Goal: Task Accomplishment & Management: Manage account settings

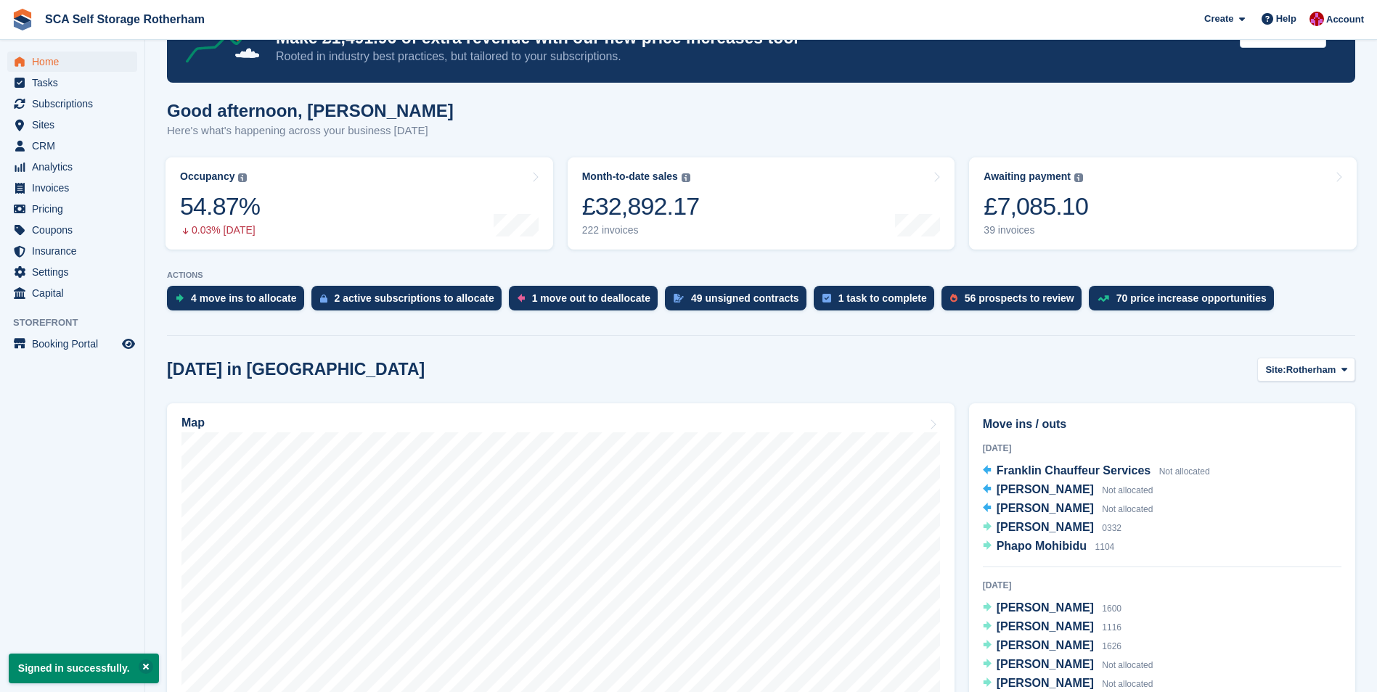
scroll to position [290, 0]
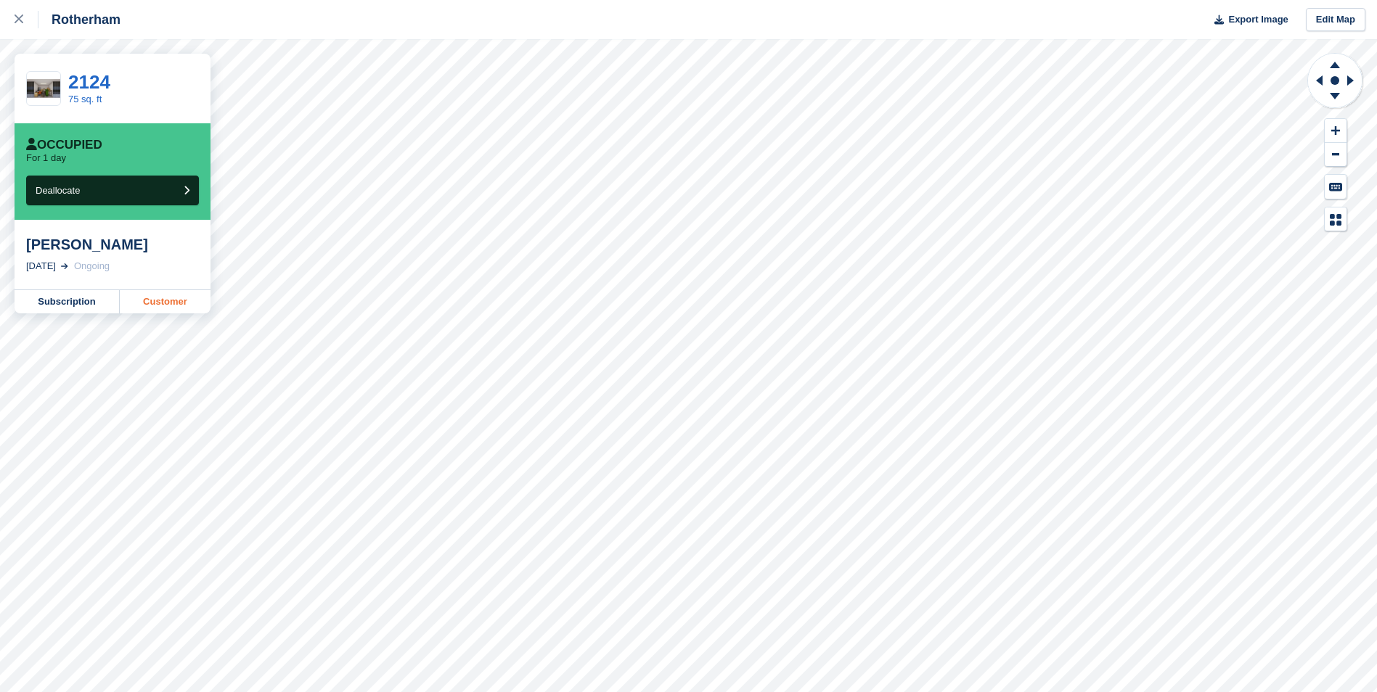
click at [152, 304] on link "Customer" at bounding box center [165, 301] width 91 height 23
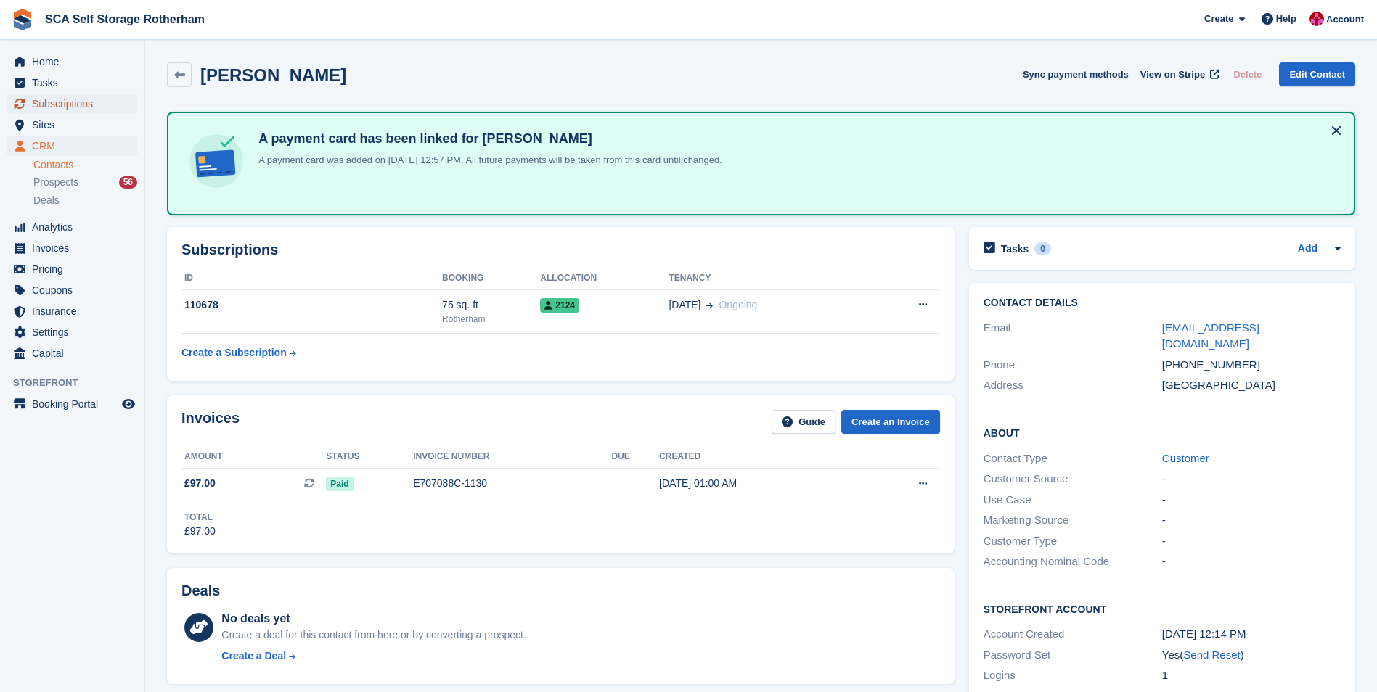
click at [84, 107] on span "Subscriptions" at bounding box center [75, 104] width 87 height 20
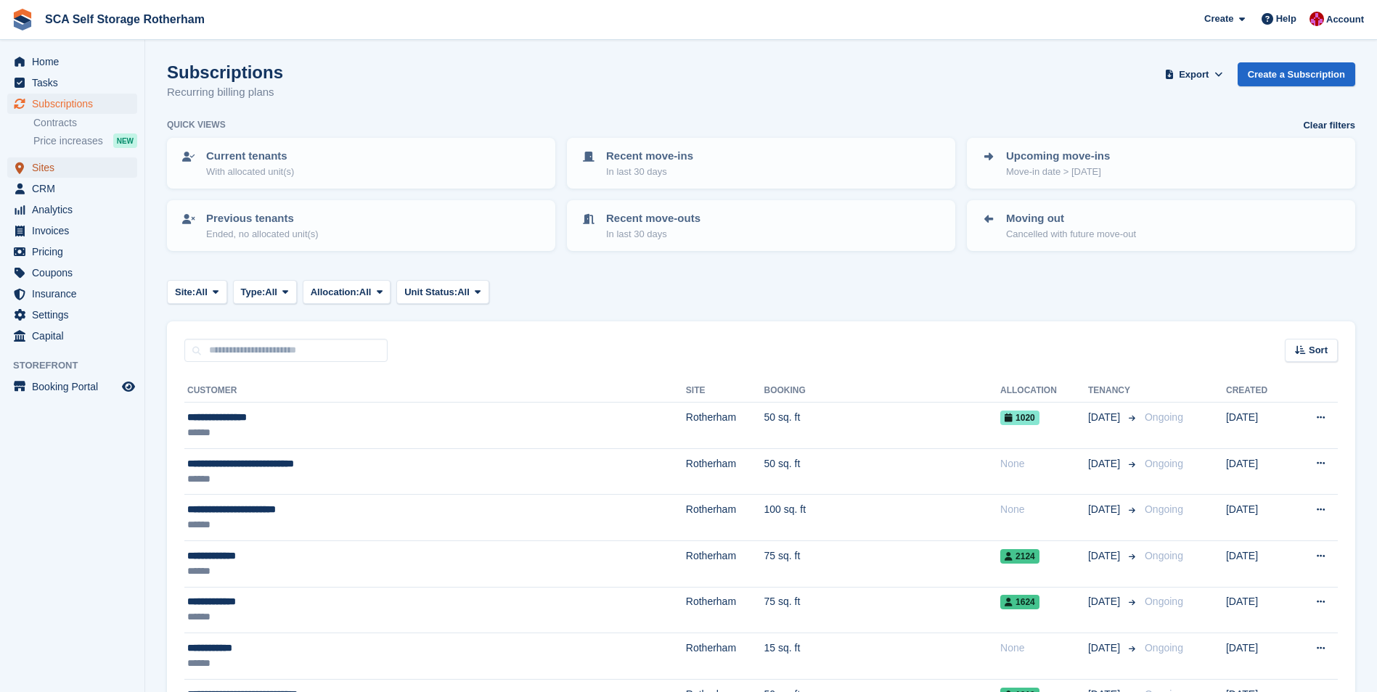
click at [73, 171] on span "Sites" at bounding box center [75, 167] width 87 height 20
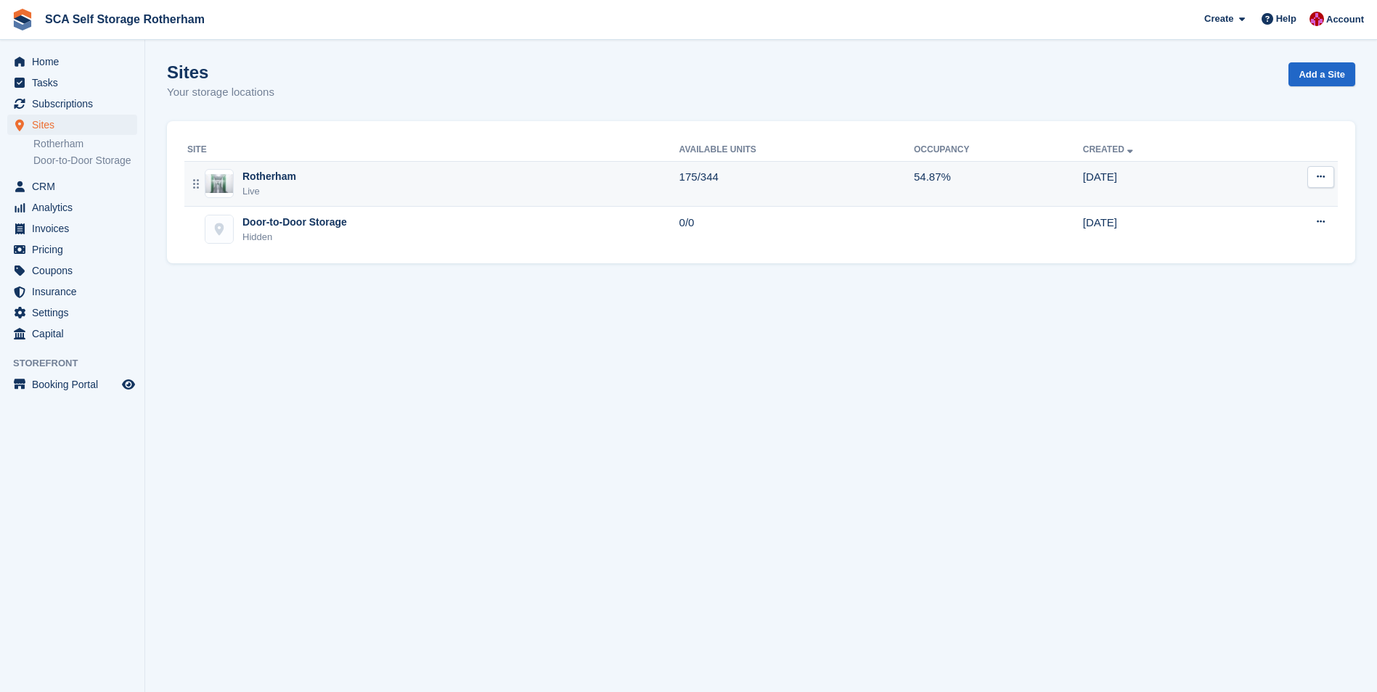
click at [335, 179] on div "Rotherham Live" at bounding box center [433, 184] width 492 height 30
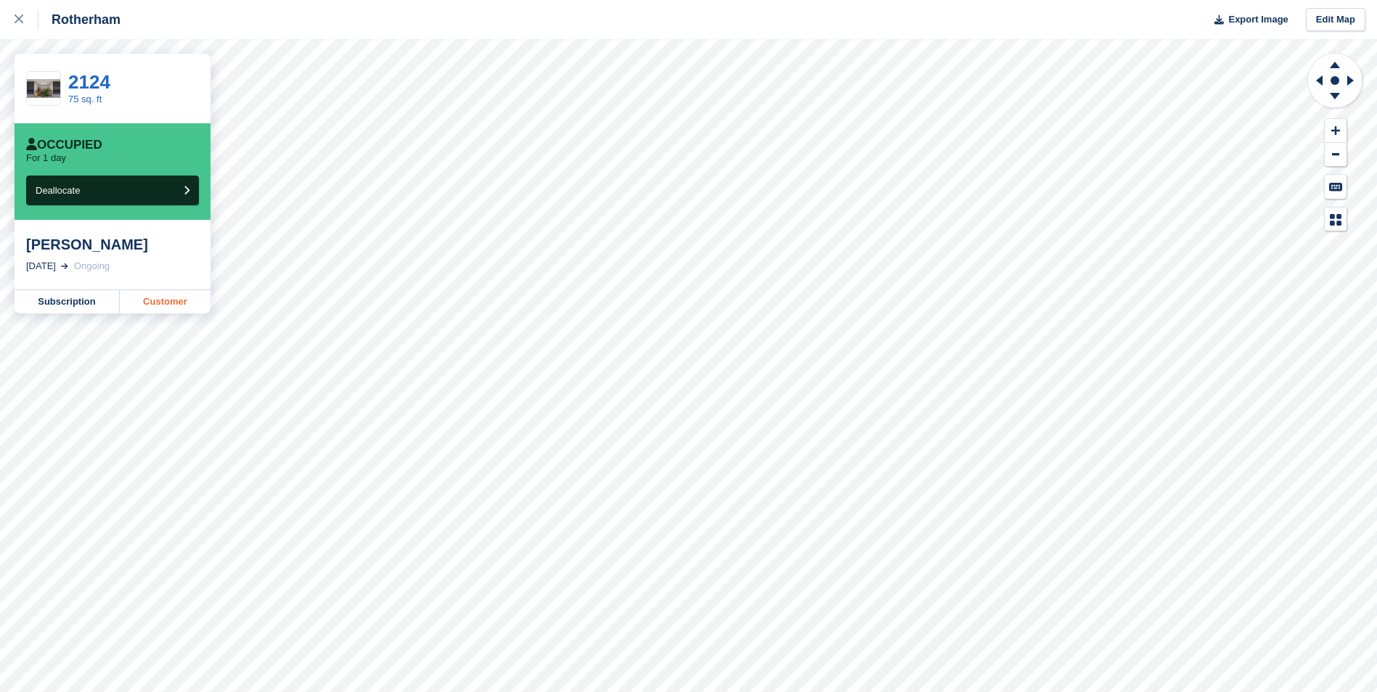
click at [183, 302] on link "Customer" at bounding box center [165, 301] width 91 height 23
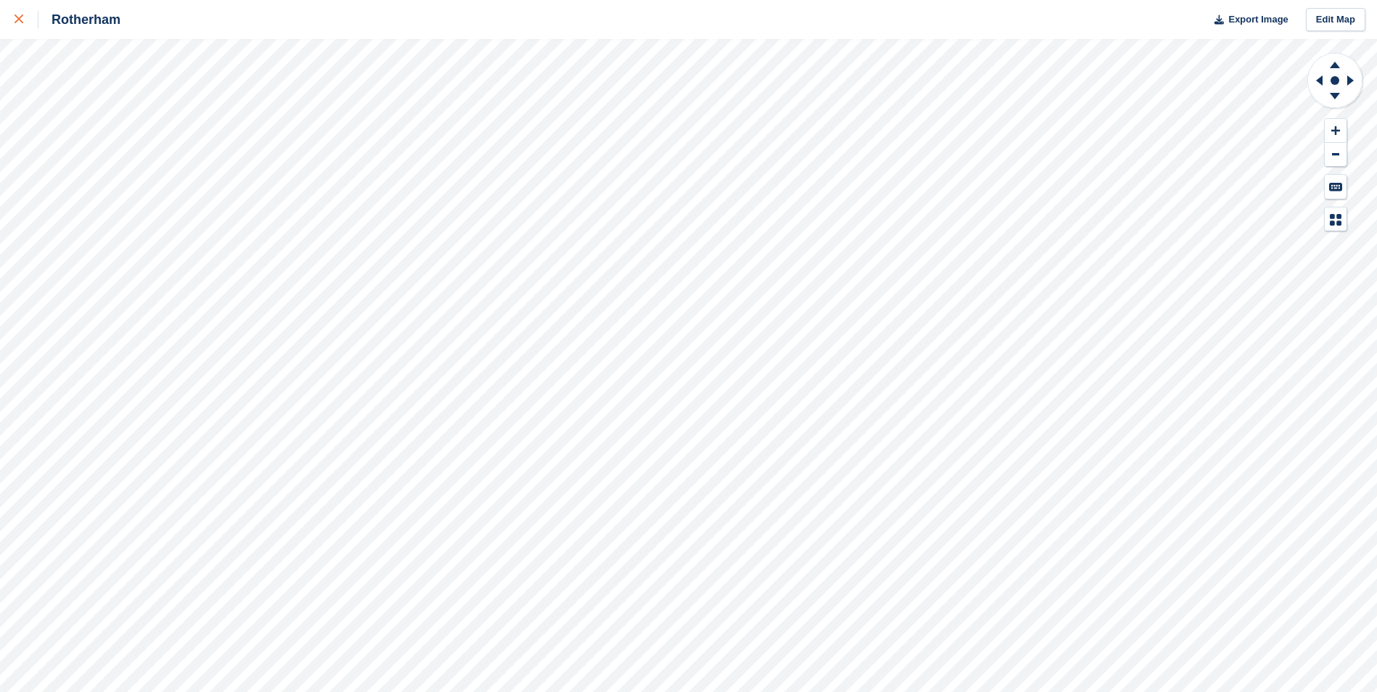
click at [14, 21] on link at bounding box center [19, 19] width 38 height 39
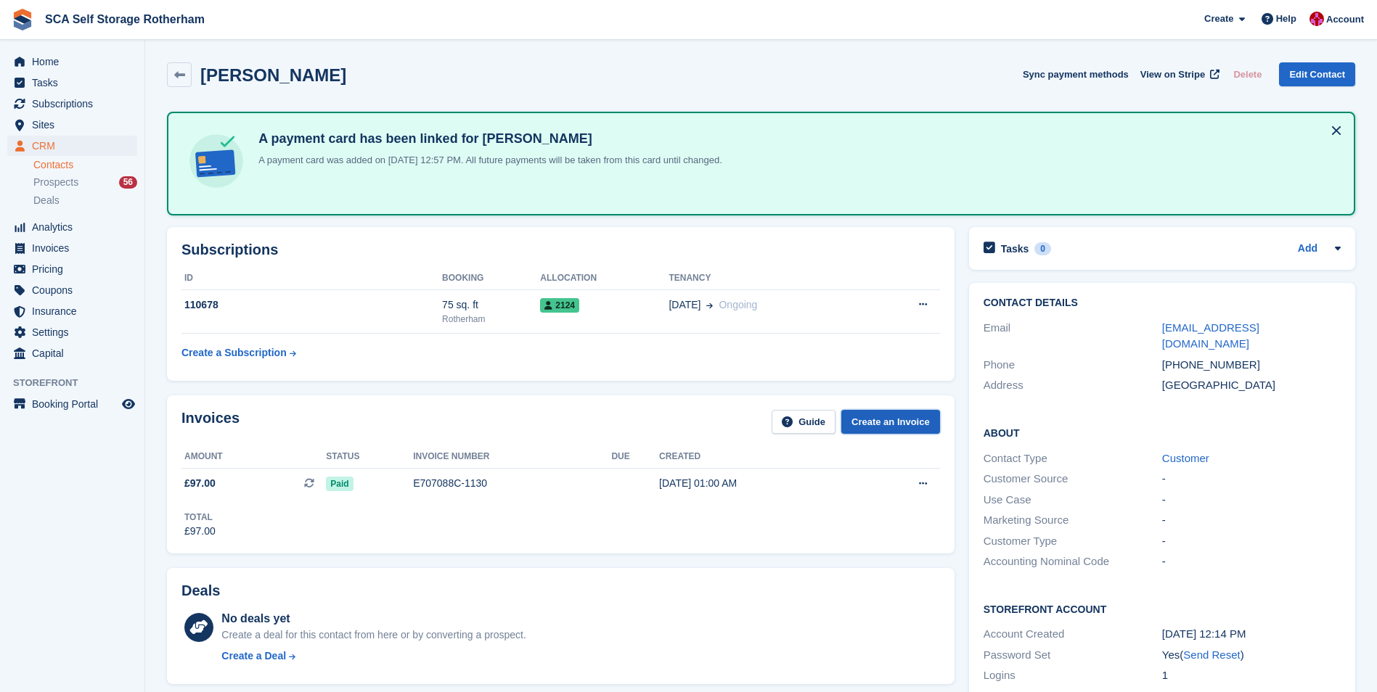
click at [909, 427] on link "Create an Invoice" at bounding box center [890, 422] width 99 height 24
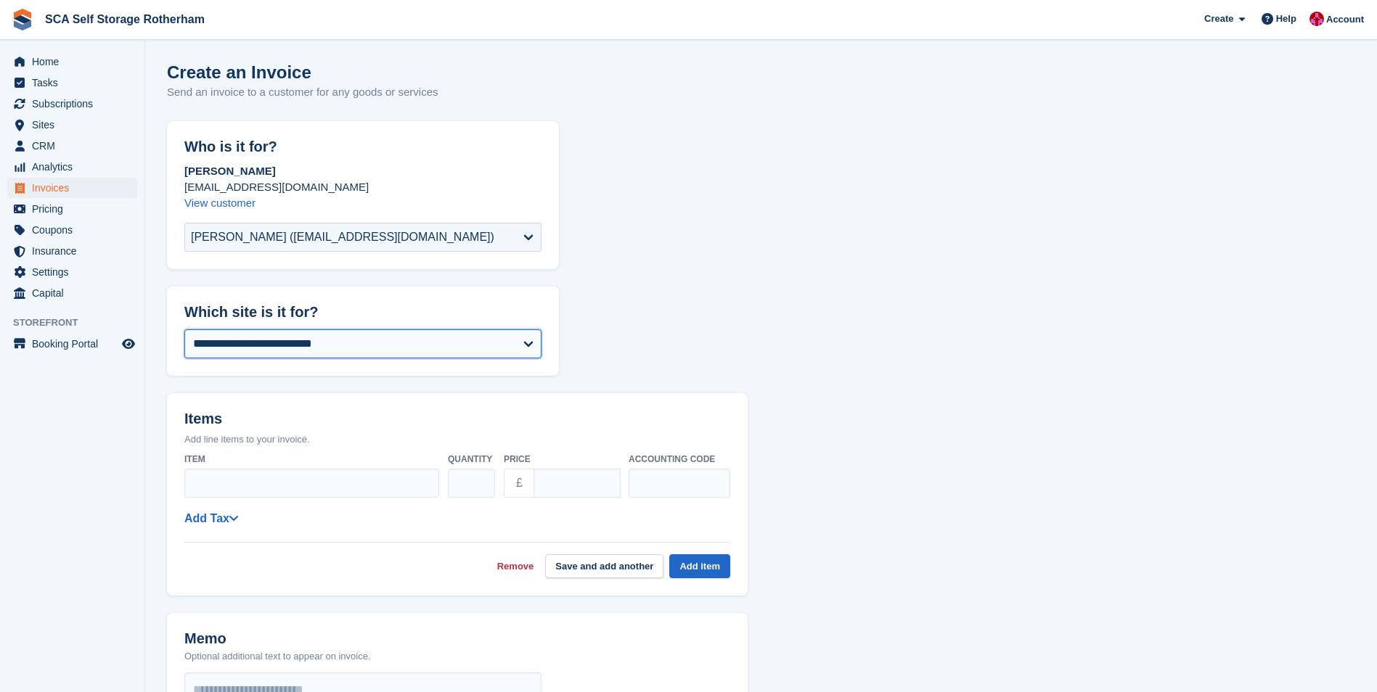
click at [351, 349] on select "**********" at bounding box center [362, 344] width 357 height 29
select select "****"
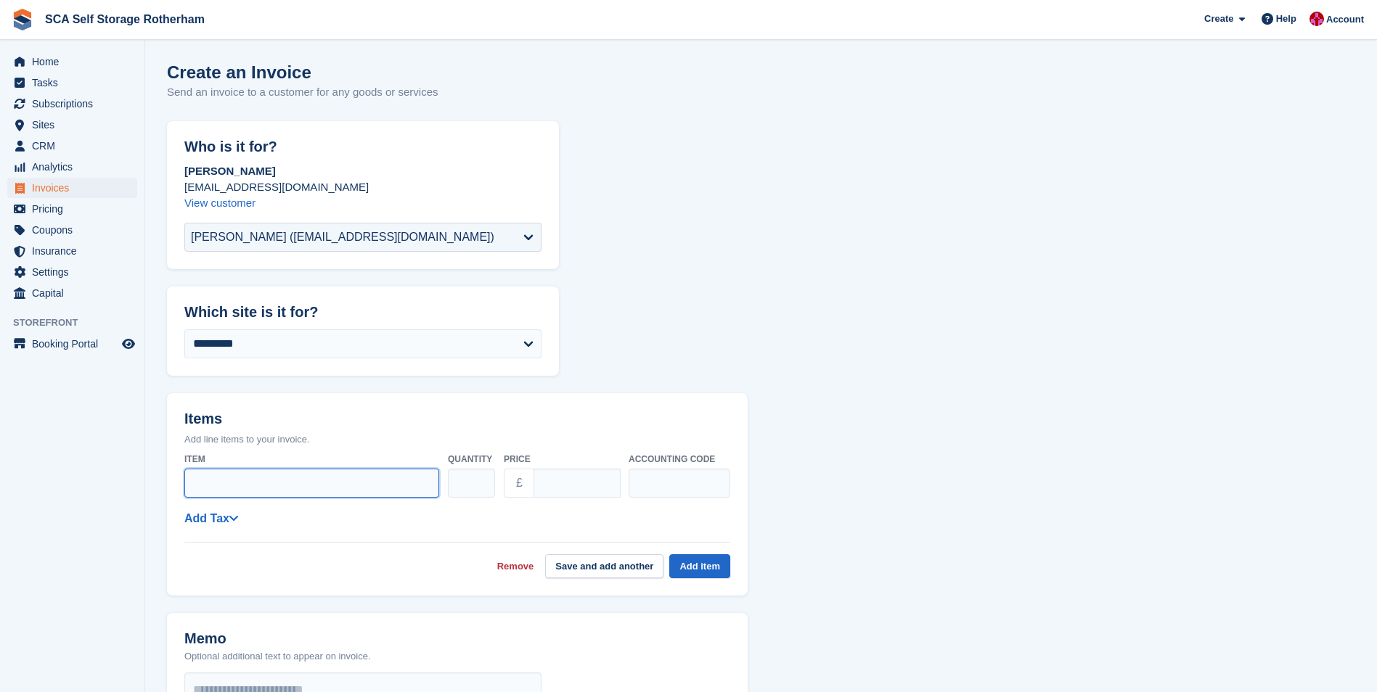
click at [291, 488] on input "Item" at bounding box center [311, 483] width 255 height 29
type input "**********"
click at [573, 483] on input "****" at bounding box center [576, 483] width 87 height 29
type input "*"
type input "*****"
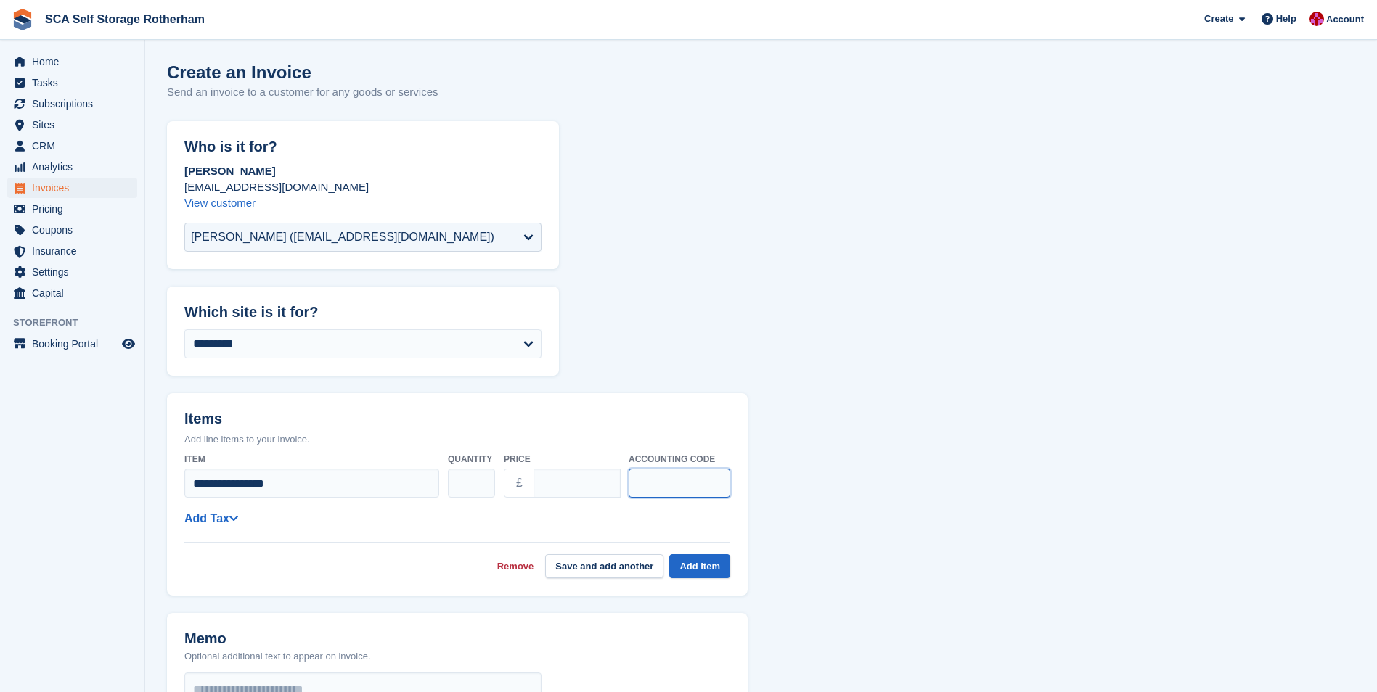
click at [678, 489] on input "text" at bounding box center [680, 483] width 102 height 29
type input "****"
click at [699, 566] on button "Add item" at bounding box center [699, 566] width 61 height 24
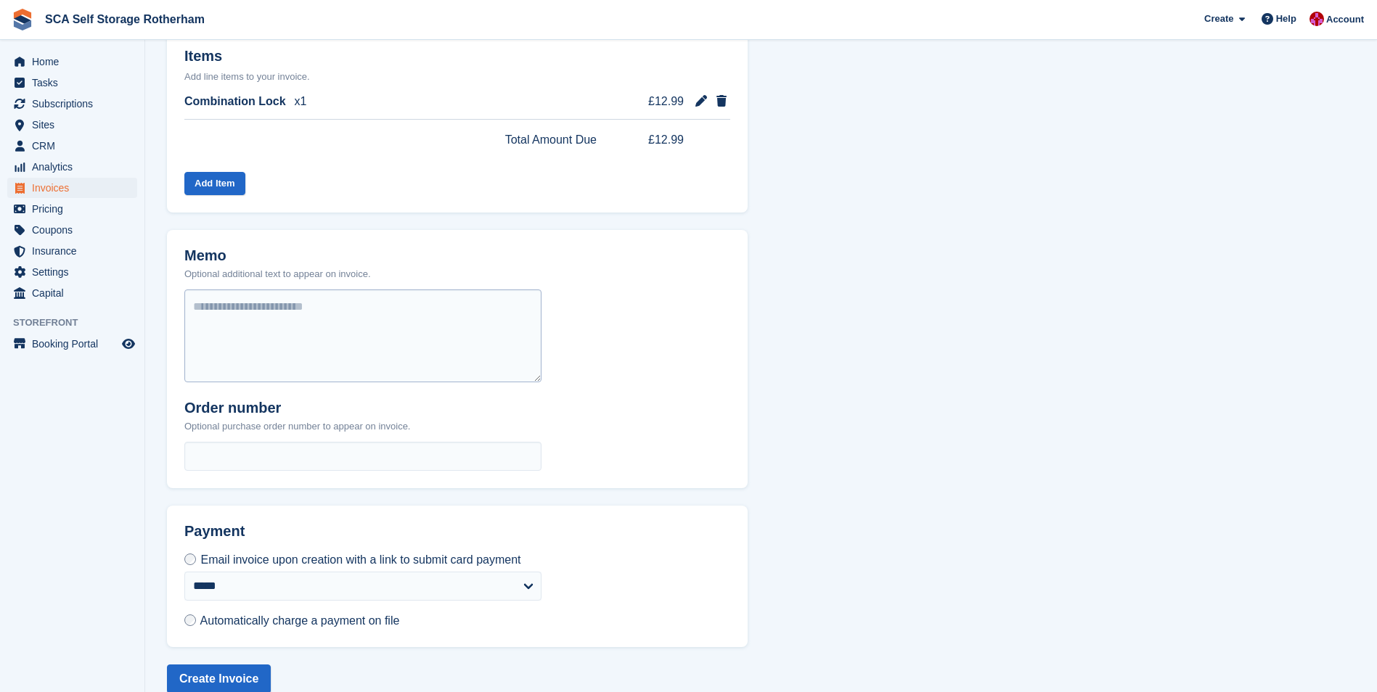
scroll to position [386, 0]
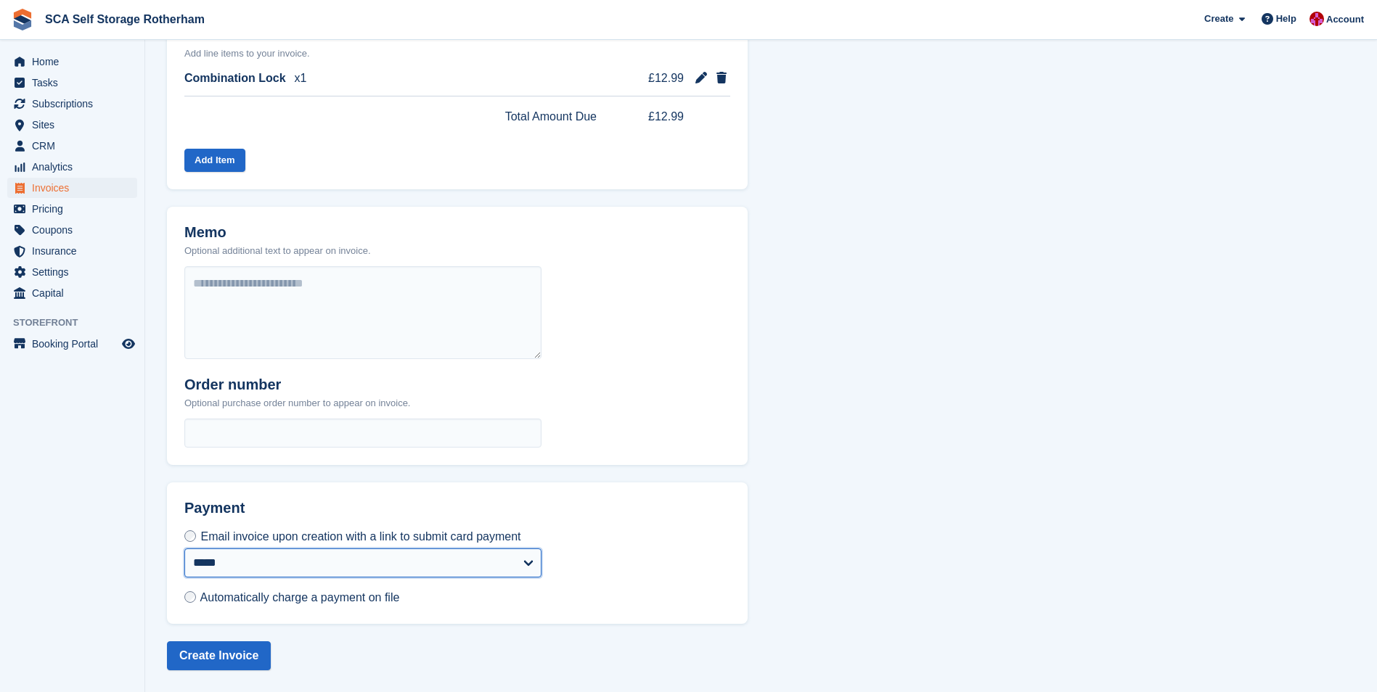
click at [285, 564] on select "**********" at bounding box center [362, 563] width 357 height 29
click at [240, 655] on button "Create Invoice" at bounding box center [219, 656] width 104 height 29
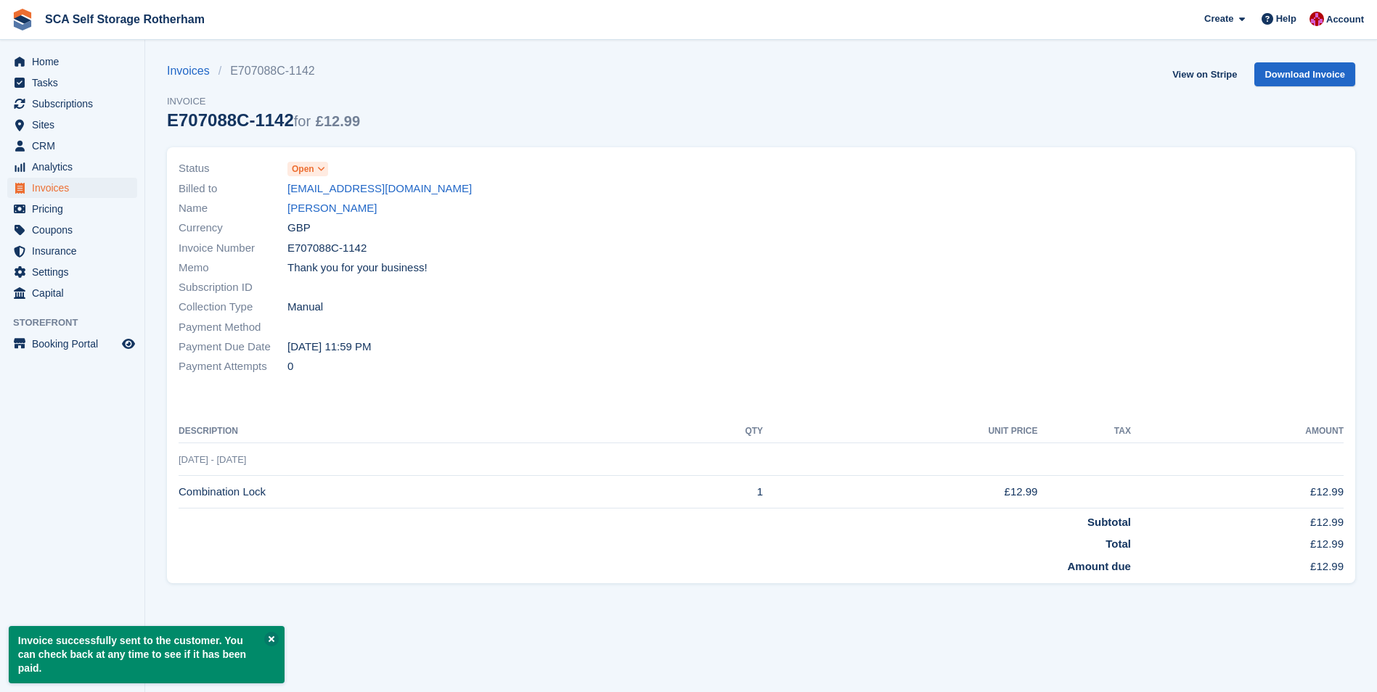
click at [306, 171] on span "Open" at bounding box center [303, 169] width 22 height 13
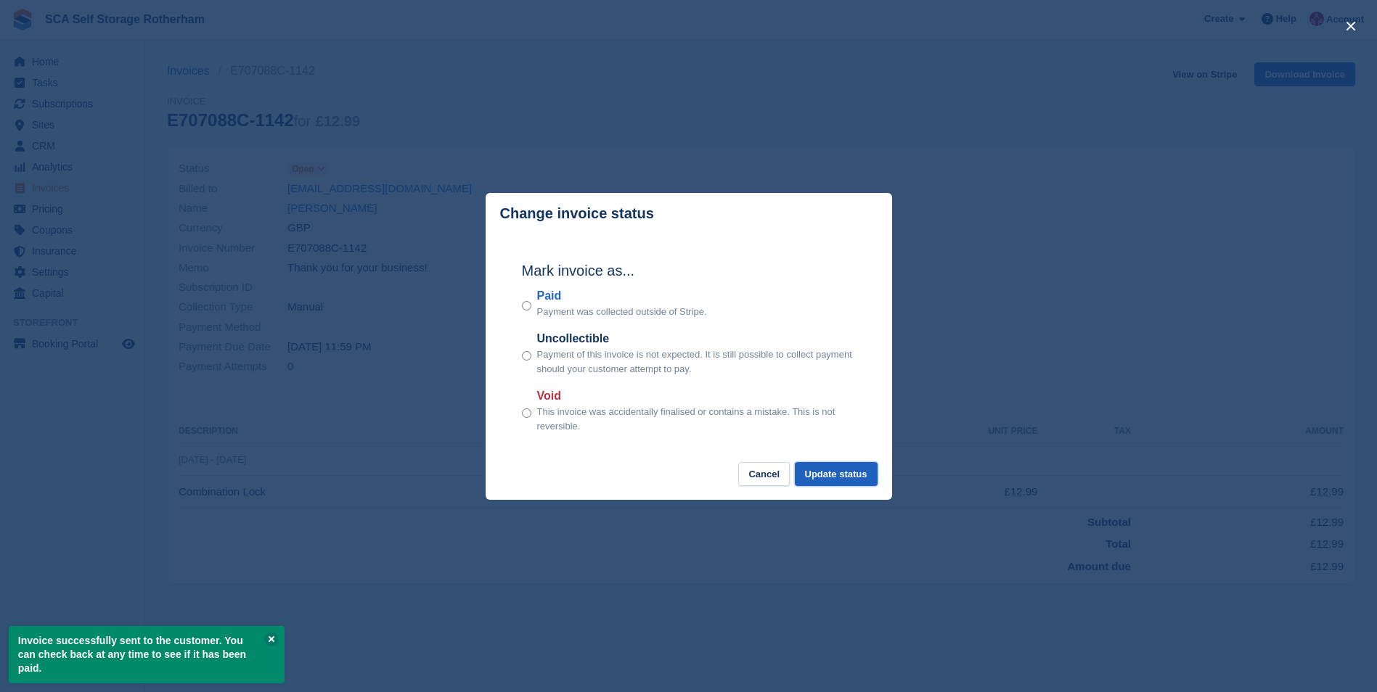
click at [840, 475] on button "Update status" at bounding box center [836, 474] width 83 height 24
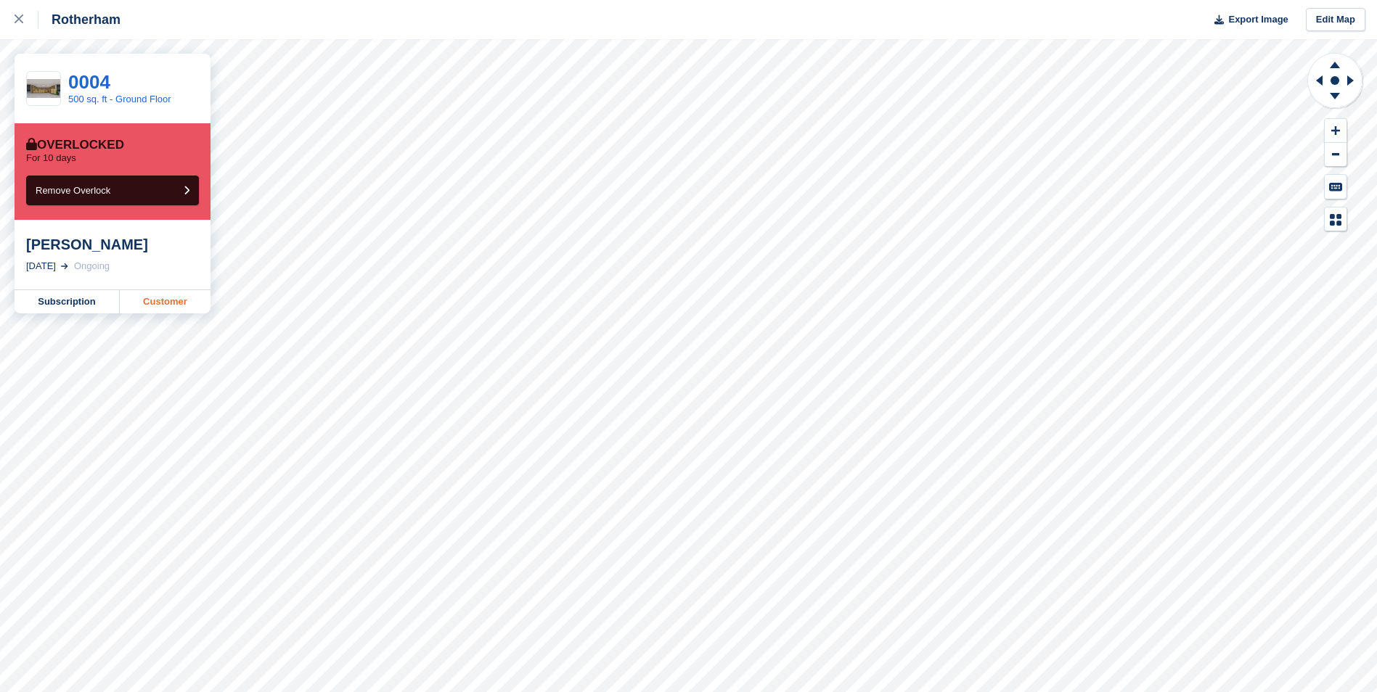
click at [181, 302] on link "Customer" at bounding box center [165, 301] width 91 height 23
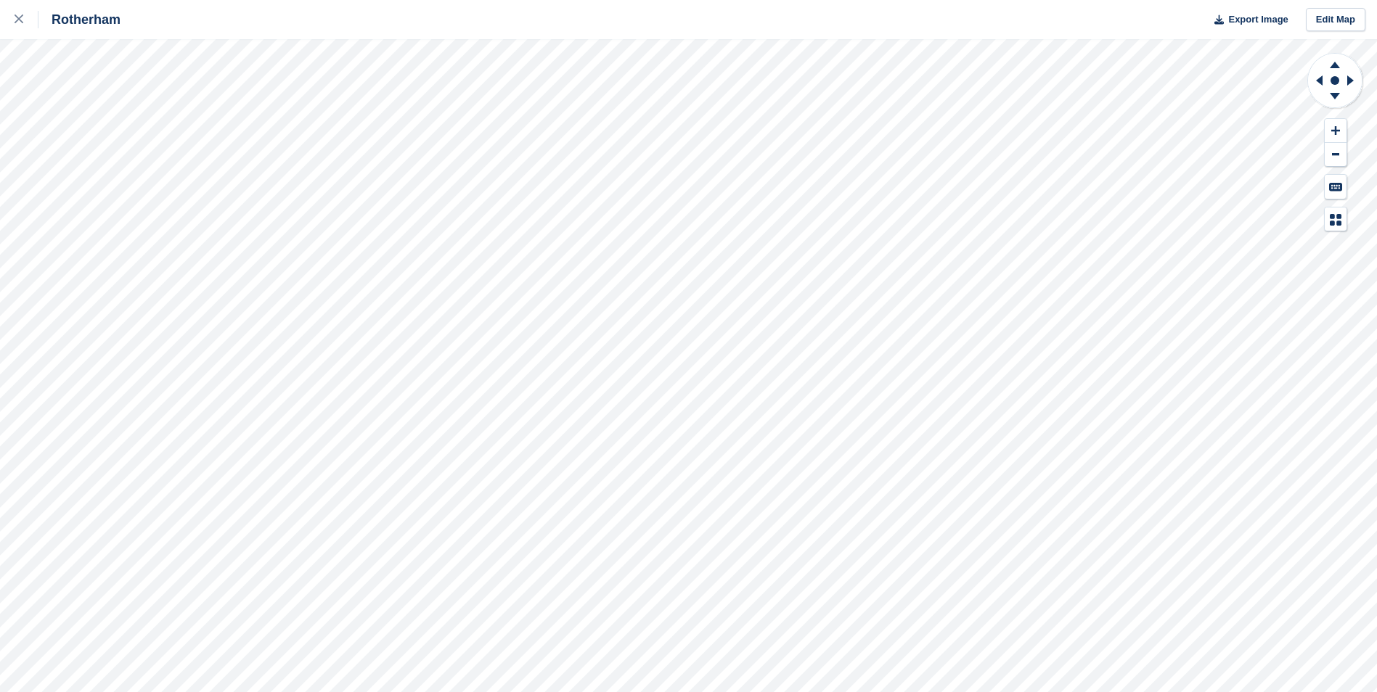
click at [721, 692] on html "Rotherham Export Image Edit Map" at bounding box center [688, 346] width 1377 height 692
click at [1335, 93] on icon at bounding box center [1335, 96] width 10 height 7
click at [1310, 81] on icon at bounding box center [1317, 81] width 18 height 38
click at [1320, 77] on icon at bounding box center [1317, 81] width 18 height 38
click at [14, 18] on link at bounding box center [19, 19] width 38 height 39
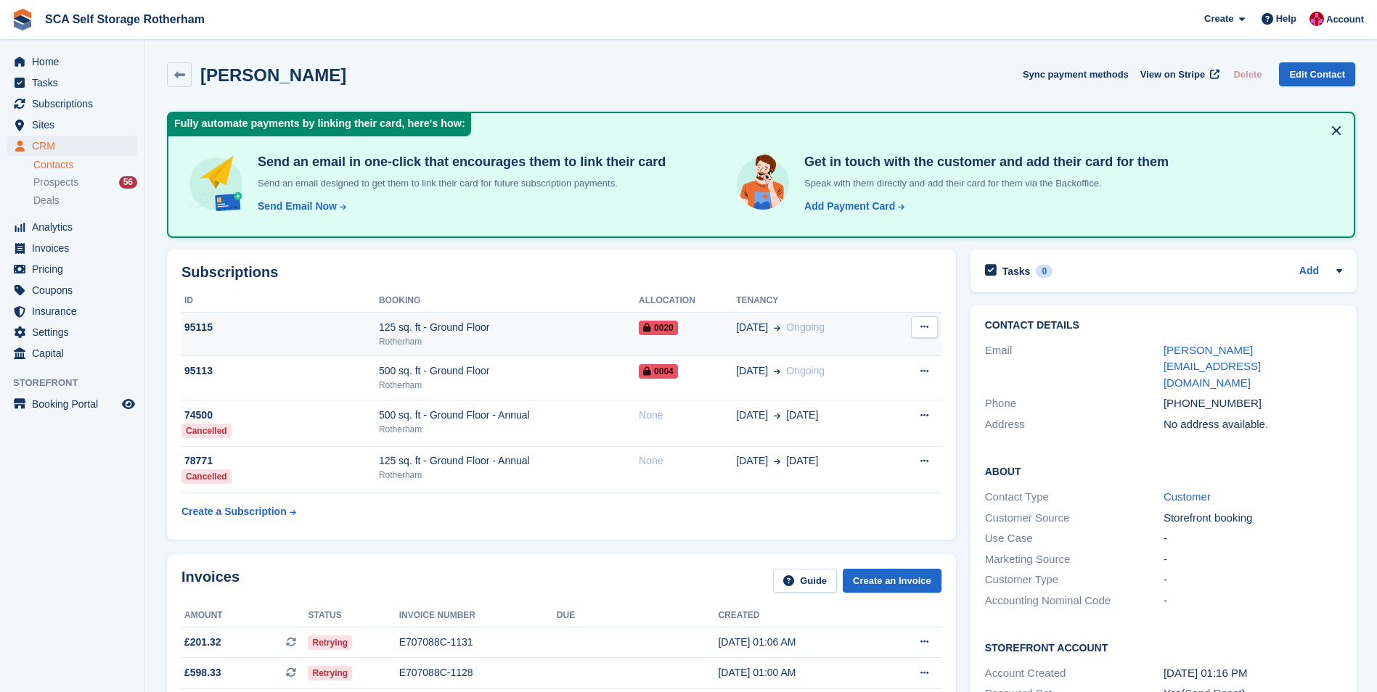
click at [631, 332] on div "125 sq. ft - Ground Floor" at bounding box center [509, 327] width 260 height 15
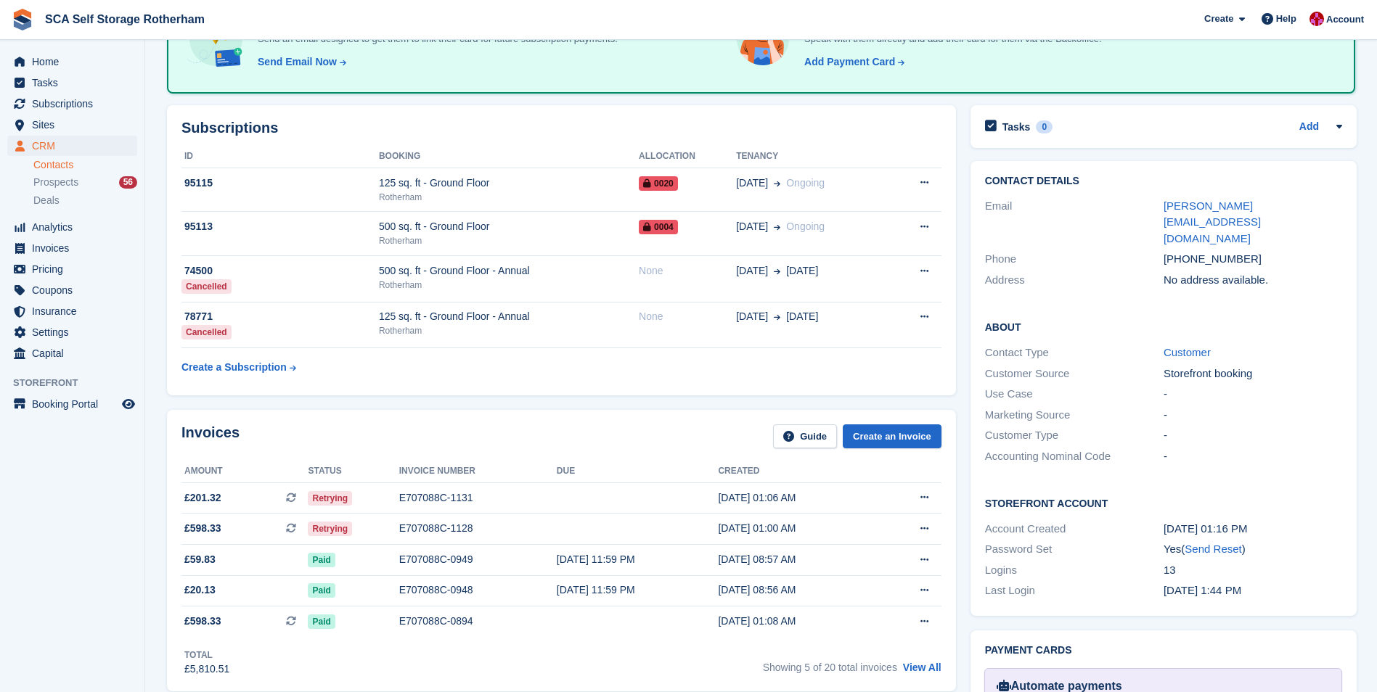
scroll to position [145, 0]
click at [387, 425] on div "Invoices Guide Create an Invoice" at bounding box center [561, 440] width 760 height 33
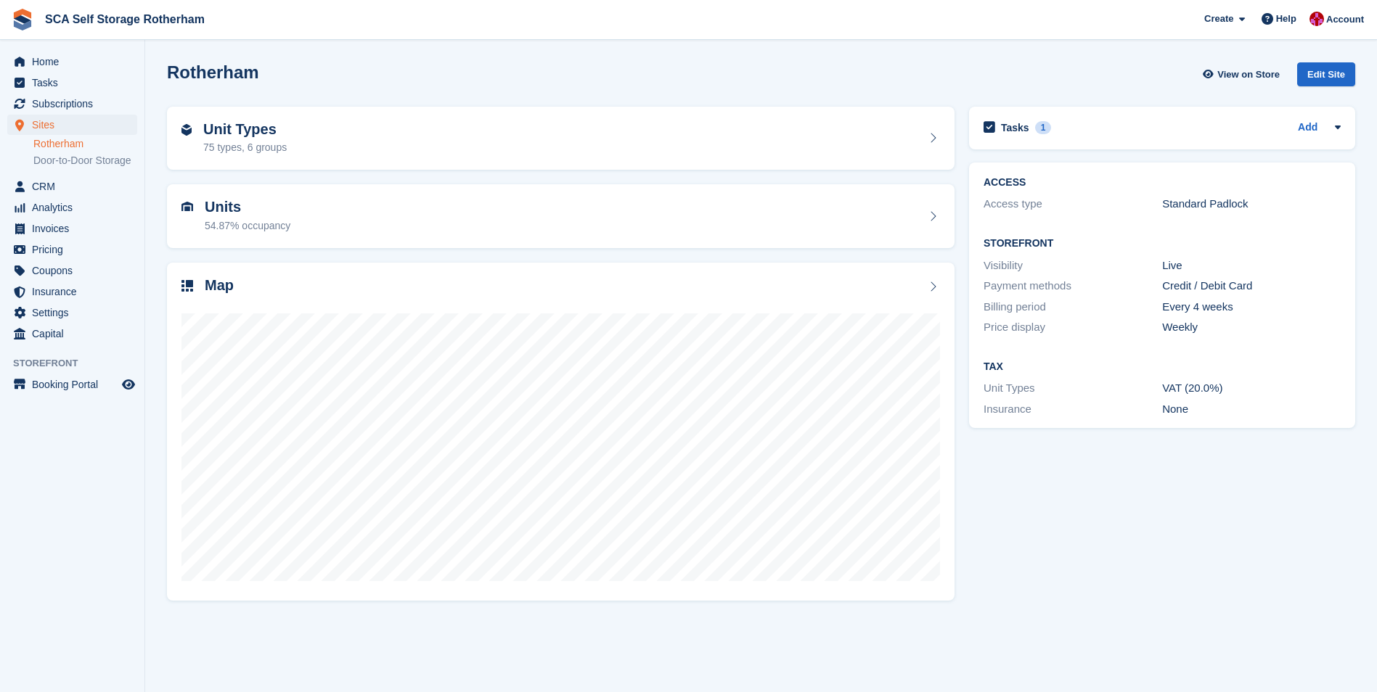
click at [317, 55] on div "Rotherham View on Store Edit Site" at bounding box center [761, 77] width 1203 height 44
click at [102, 97] on span "Subscriptions" at bounding box center [75, 104] width 87 height 20
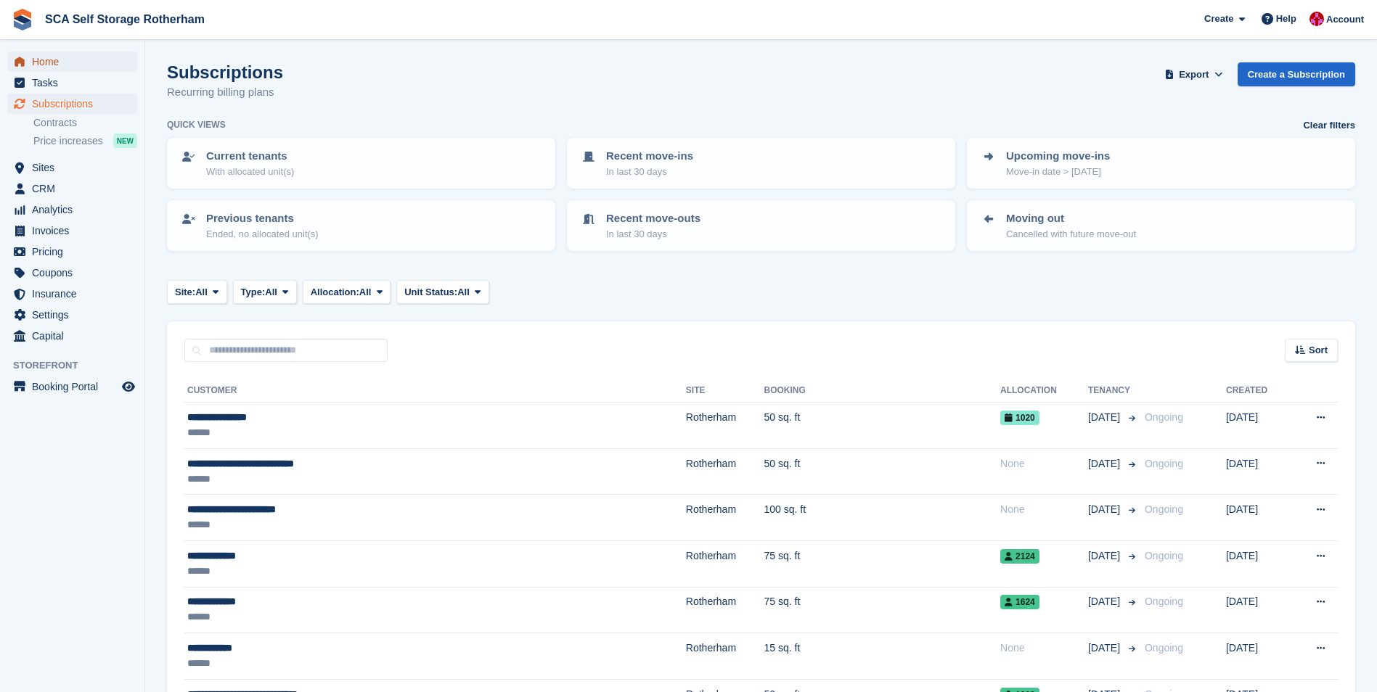
click at [51, 67] on span "Home" at bounding box center [75, 62] width 87 height 20
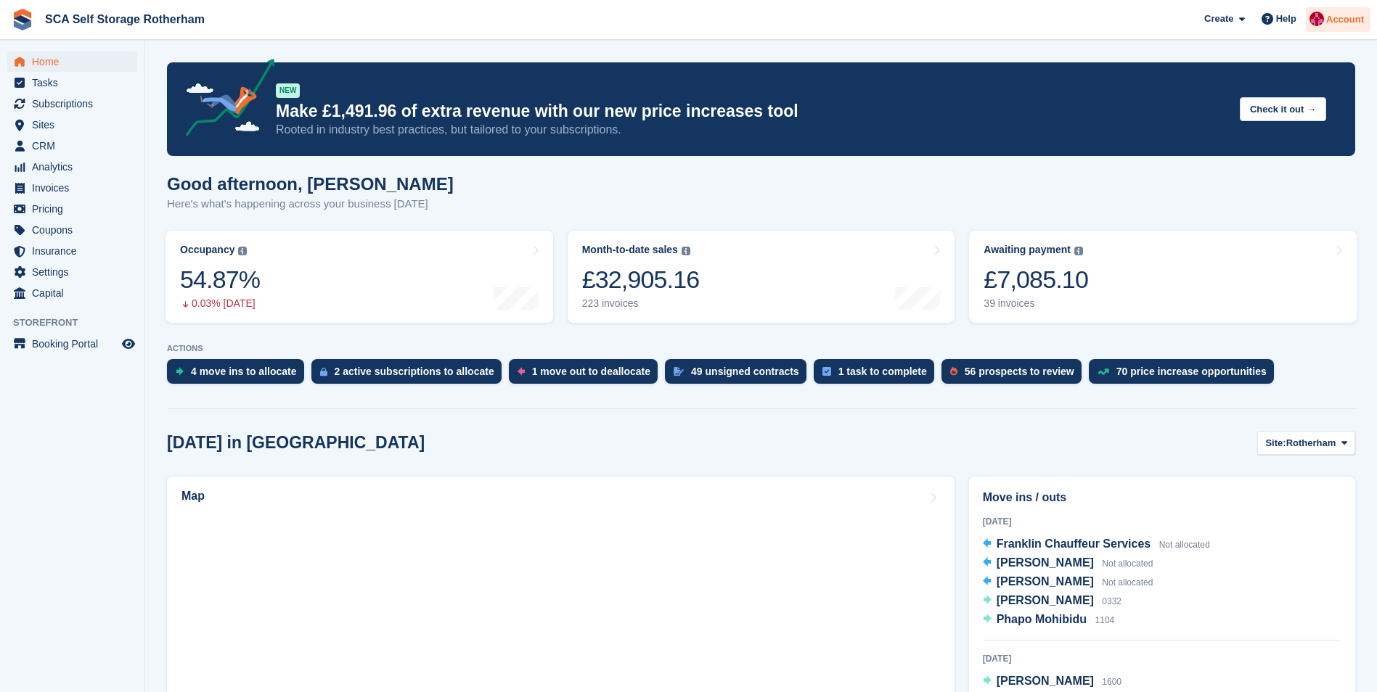
click at [1350, 25] on span "Account" at bounding box center [1345, 19] width 38 height 15
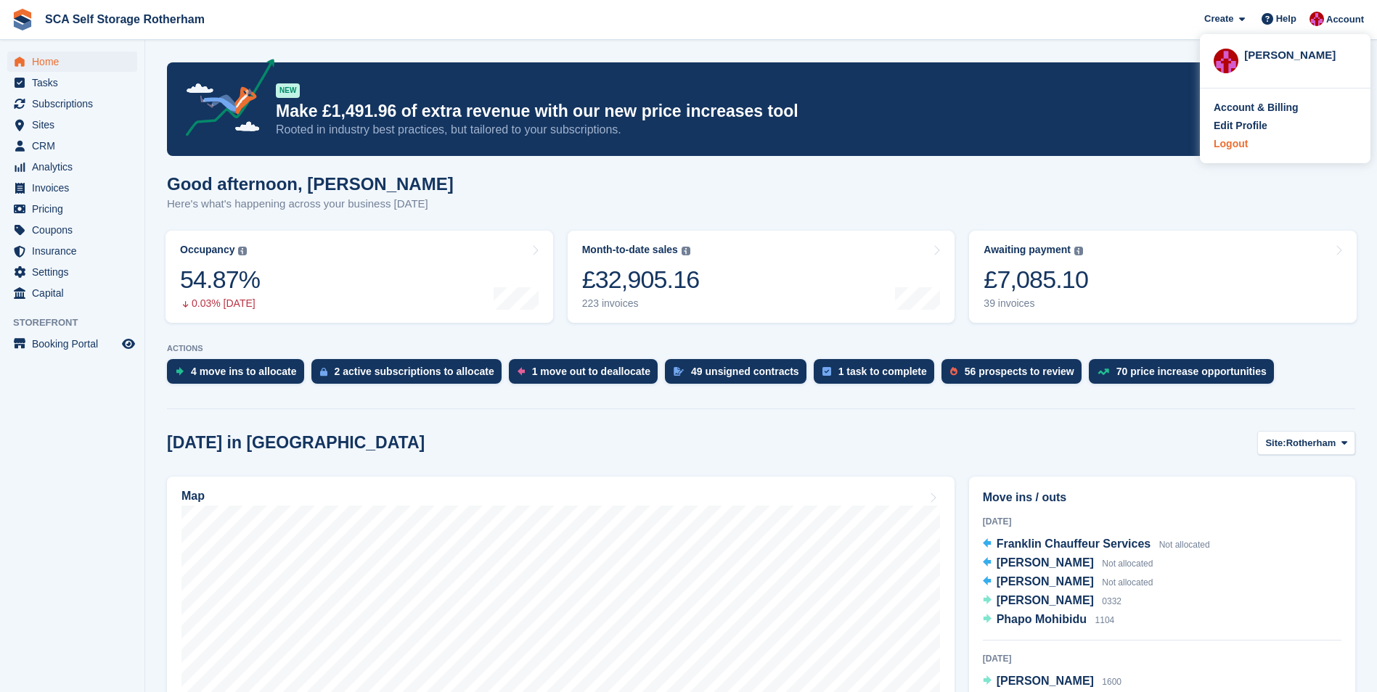
click at [1237, 145] on div "Logout" at bounding box center [1231, 143] width 34 height 15
